Goal: Consume media (video, audio): Consume media (video, audio)

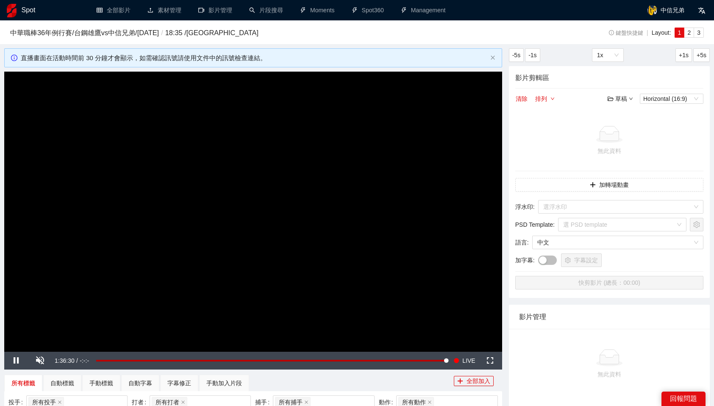
click at [357, 388] on div "所有標籤 自動標籤 手動標籤 自動字幕 字幕修正 手動加入片段" at bounding box center [229, 383] width 450 height 17
click at [466, 359] on span "LIVE" at bounding box center [468, 361] width 13 height 18
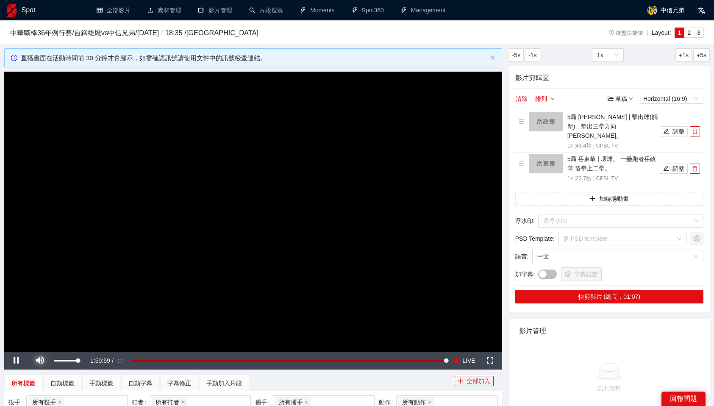
click at [41, 361] on span "Video Player" at bounding box center [40, 361] width 24 height 0
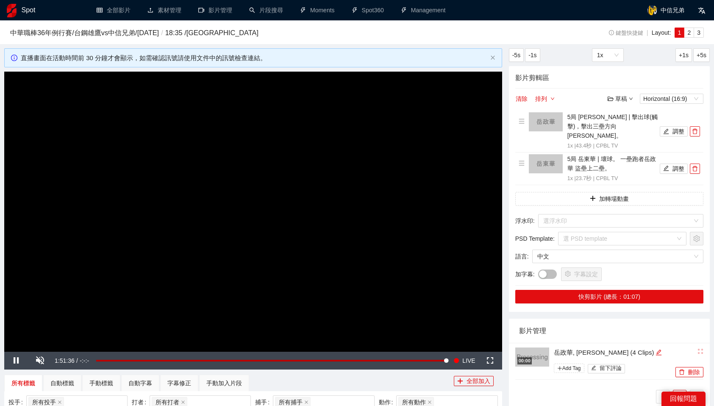
click at [520, 357] on div "00:00" at bounding box center [524, 360] width 14 height 7
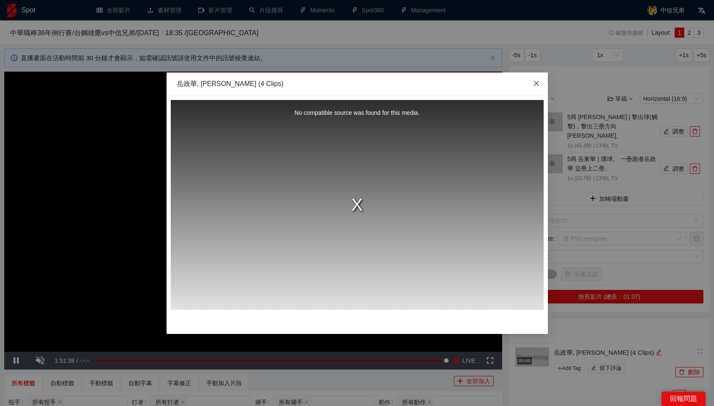
click at [539, 86] on icon "close" at bounding box center [536, 83] width 7 height 7
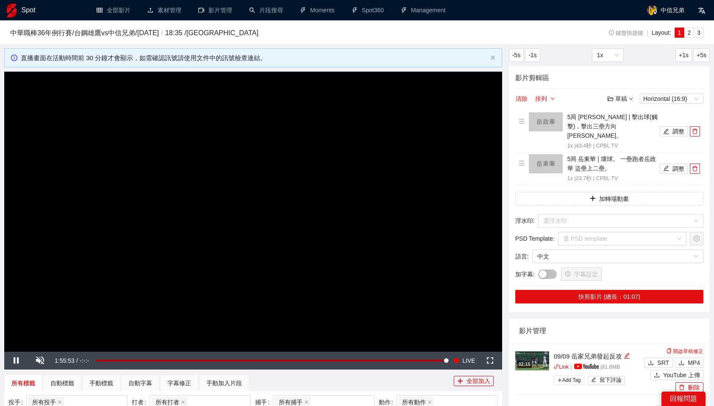
click at [528, 361] on div "02:15" at bounding box center [524, 364] width 14 height 7
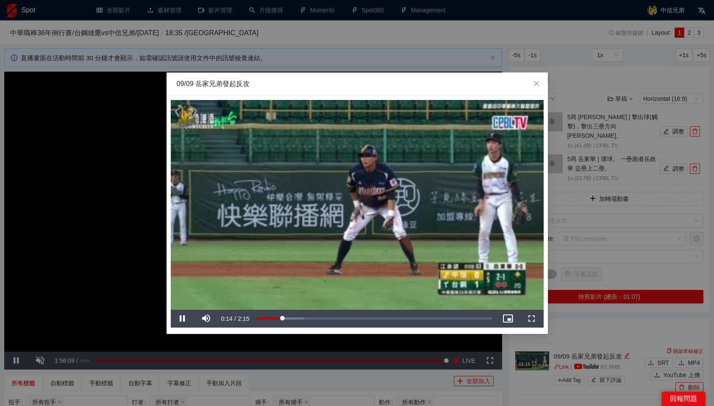
click at [181, 319] on span "Video Player" at bounding box center [183, 319] width 24 height 0
click at [184, 319] on span "Video Player" at bounding box center [183, 319] width 24 height 0
click at [186, 319] on span "Video Player" at bounding box center [183, 319] width 24 height 0
click at [183, 319] on span "Video Player" at bounding box center [183, 319] width 24 height 0
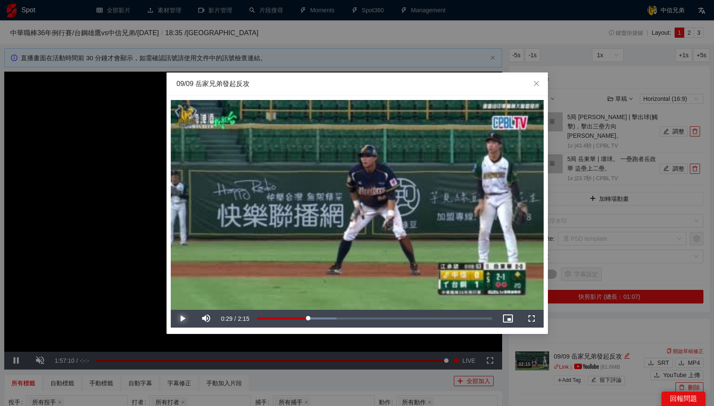
click at [182, 319] on span "Video Player" at bounding box center [183, 319] width 24 height 0
drag, startPoint x: 426, startPoint y: 230, endPoint x: 447, endPoint y: 231, distance: 21.2
click at [447, 231] on video "Video Player" at bounding box center [357, 205] width 373 height 210
click at [178, 319] on span "Video Player" at bounding box center [183, 319] width 24 height 0
click at [372, 320] on div "Loaded : 64.65% 1:06 1:02" at bounding box center [375, 319] width 244 height 18
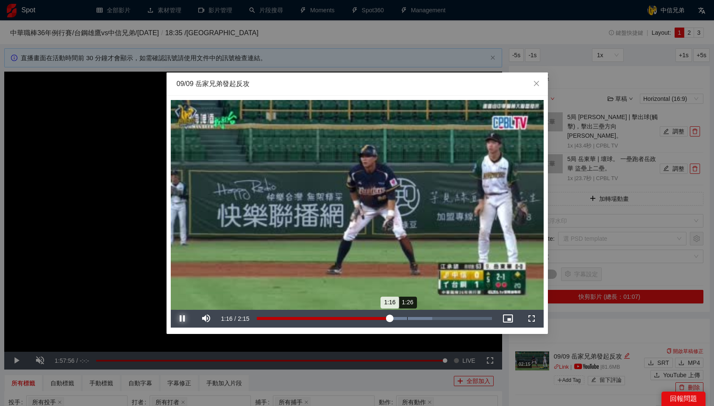
click at [407, 318] on div "1:26" at bounding box center [407, 318] width 0 height 3
click at [425, 318] on div "1:36" at bounding box center [425, 318] width 0 height 3
click at [445, 319] on div "1:48" at bounding box center [445, 318] width 0 height 3
click at [467, 319] on div "2:00" at bounding box center [467, 318] width 0 height 3
click at [538, 82] on icon "close" at bounding box center [536, 83] width 5 height 5
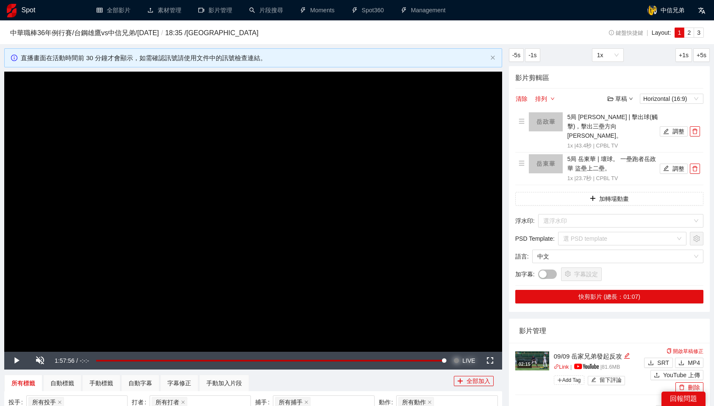
click at [460, 360] on button "Seek to live, currently behind live LIVE" at bounding box center [464, 361] width 28 height 18
click at [17, 361] on span "Video Player" at bounding box center [16, 361] width 24 height 0
click at [531, 351] on img at bounding box center [532, 360] width 34 height 19
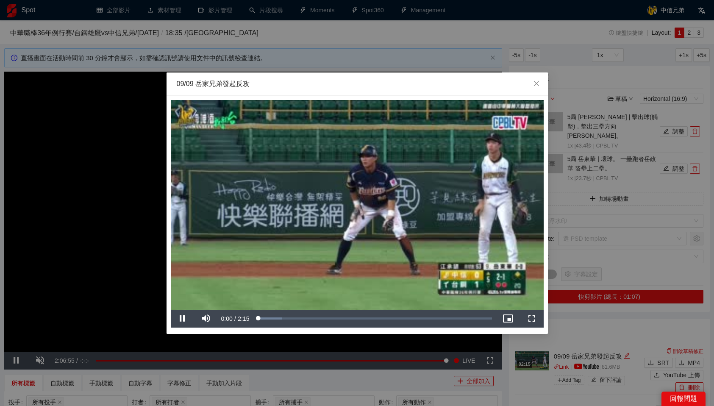
click at [601, 324] on div "**********" at bounding box center [357, 203] width 714 height 406
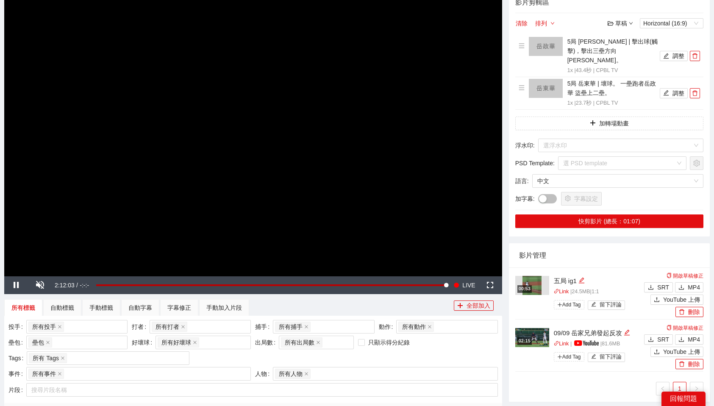
scroll to position [75, 0]
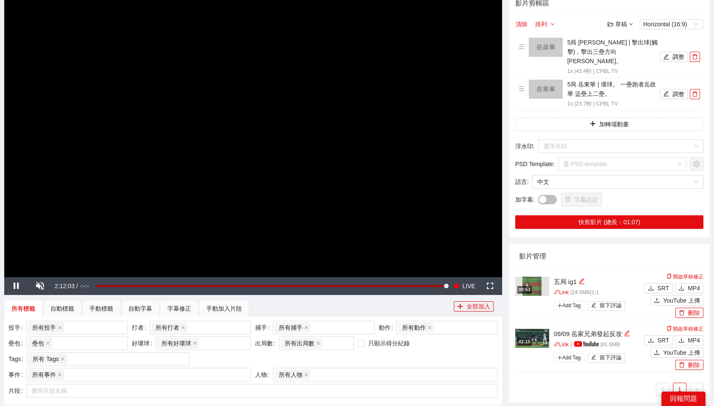
click at [535, 329] on img at bounding box center [532, 338] width 34 height 19
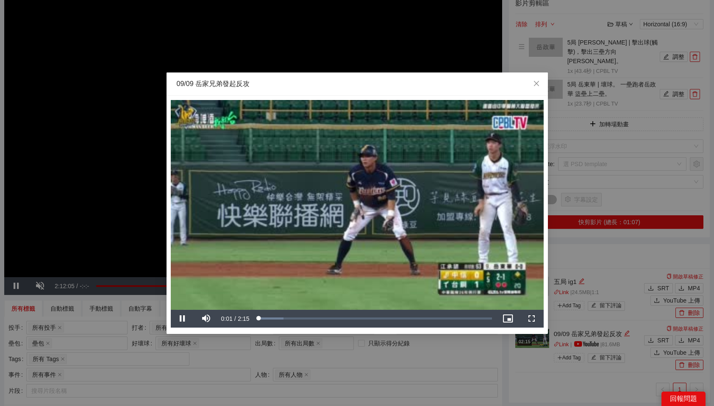
click at [440, 356] on div "**********" at bounding box center [357, 203] width 714 height 406
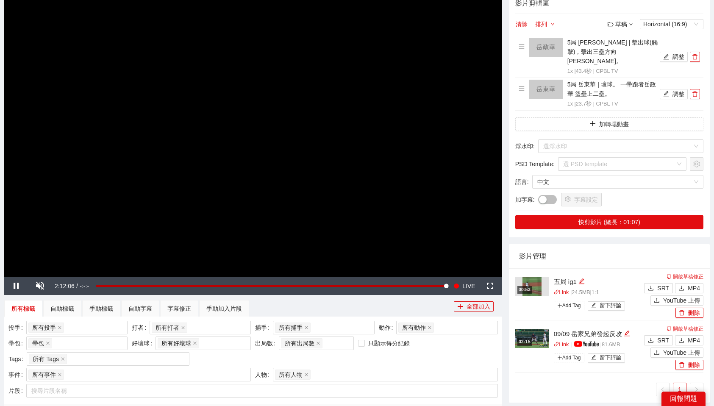
scroll to position [0, 0]
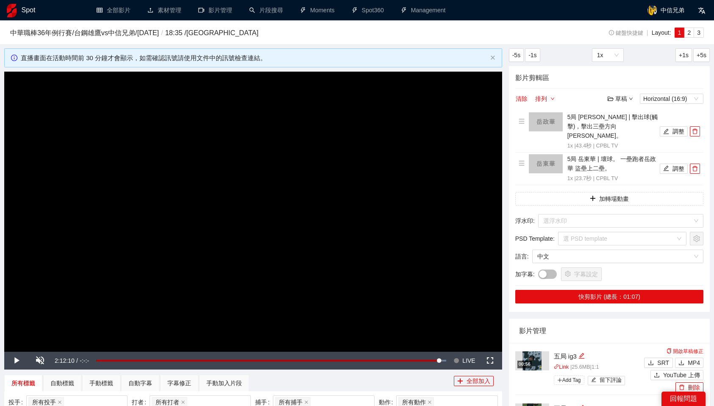
click at [364, 381] on div "所有標籤 自動標籤 手動標籤 自動字幕 字幕修正 手動加入片段" at bounding box center [229, 383] width 450 height 17
click at [400, 273] on video "Video Player" at bounding box center [253, 212] width 498 height 280
click at [467, 361] on span "LIVE" at bounding box center [468, 361] width 13 height 18
click at [474, 359] on span "LIVE" at bounding box center [468, 361] width 13 height 18
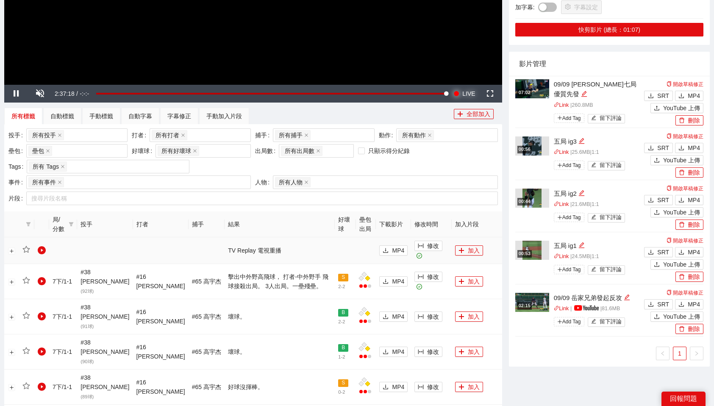
scroll to position [269, 0]
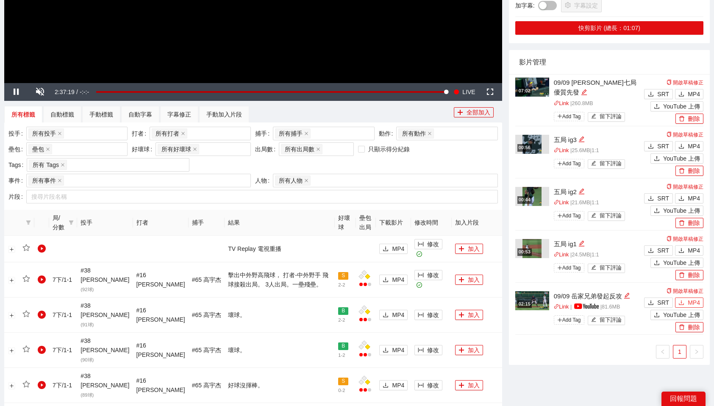
click at [691, 298] on span "MP4" at bounding box center [694, 302] width 12 height 9
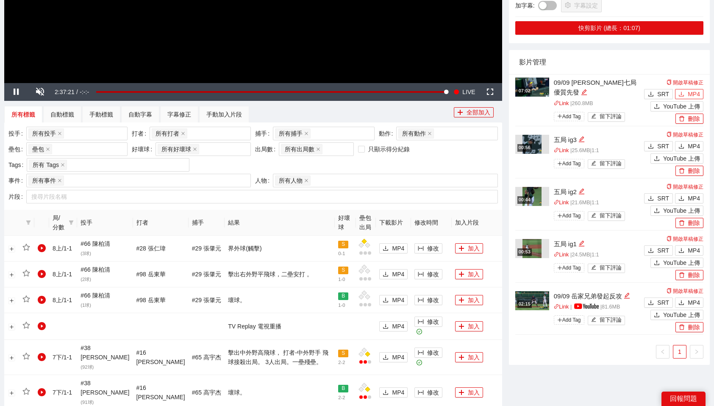
click at [684, 89] on button "MP4" at bounding box center [689, 94] width 28 height 10
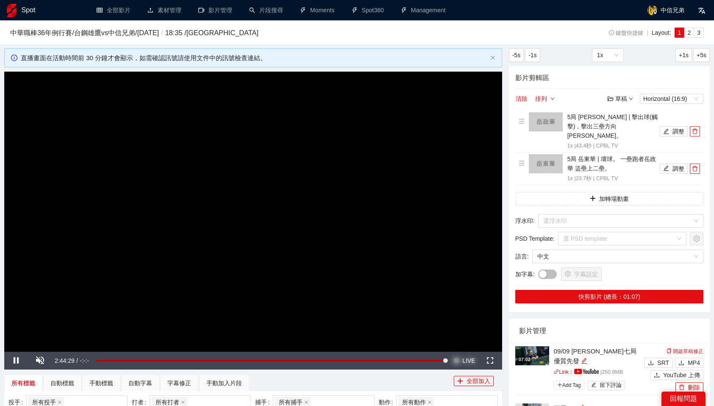
click at [462, 362] on button "Seek to live, currently behind live LIVE" at bounding box center [464, 361] width 28 height 18
click at [342, 382] on div "所有標籤 自動標籤 手動標籤 自動字幕 字幕修正 手動加入片段" at bounding box center [229, 383] width 450 height 17
click at [361, 380] on div "所有標籤 自動標籤 手動標籤 自動字幕 字幕修正 手動加入片段" at bounding box center [229, 383] width 450 height 17
click at [566, 319] on div "影片管理" at bounding box center [609, 331] width 181 height 24
